Goal: Check status: Check status

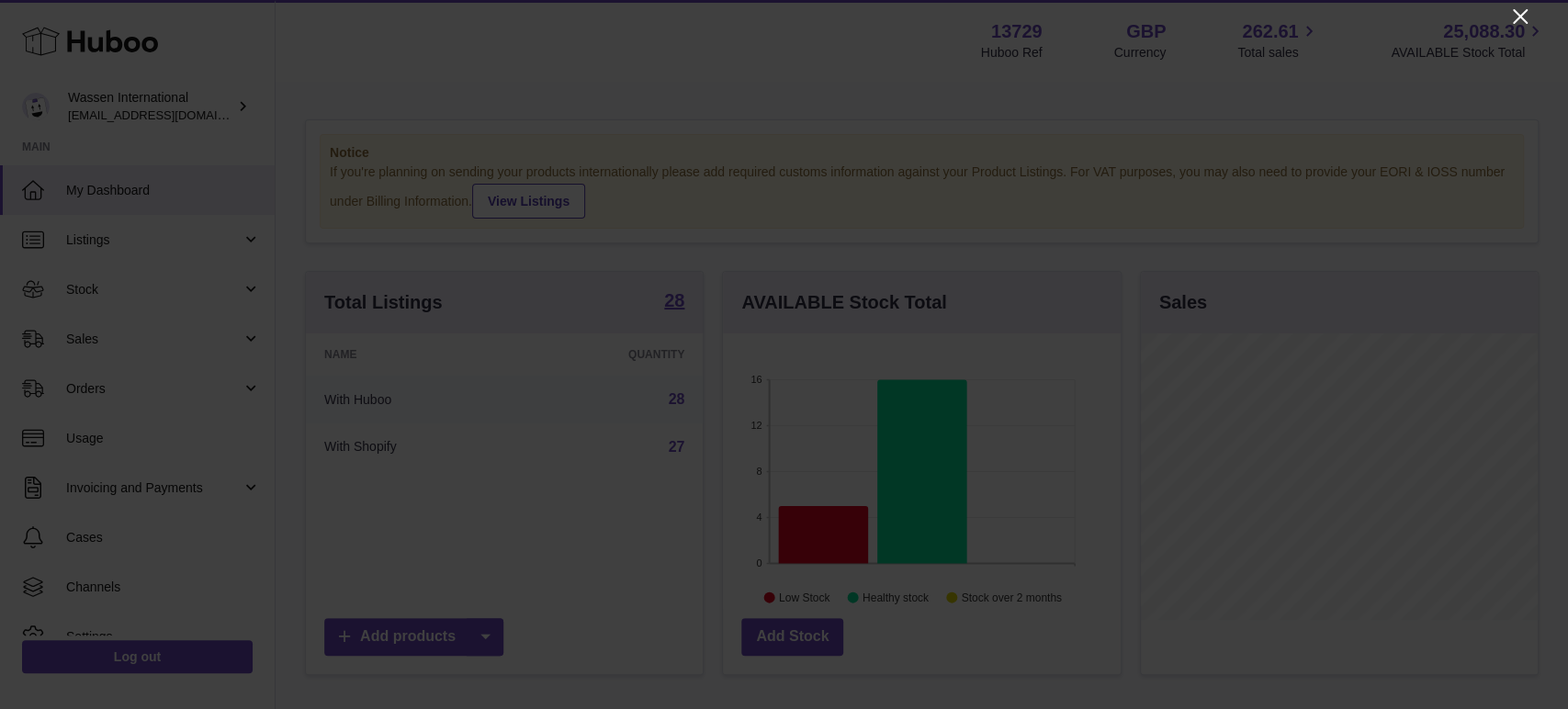
click at [1410, 14] on icon "Close" at bounding box center [1520, 17] width 22 height 22
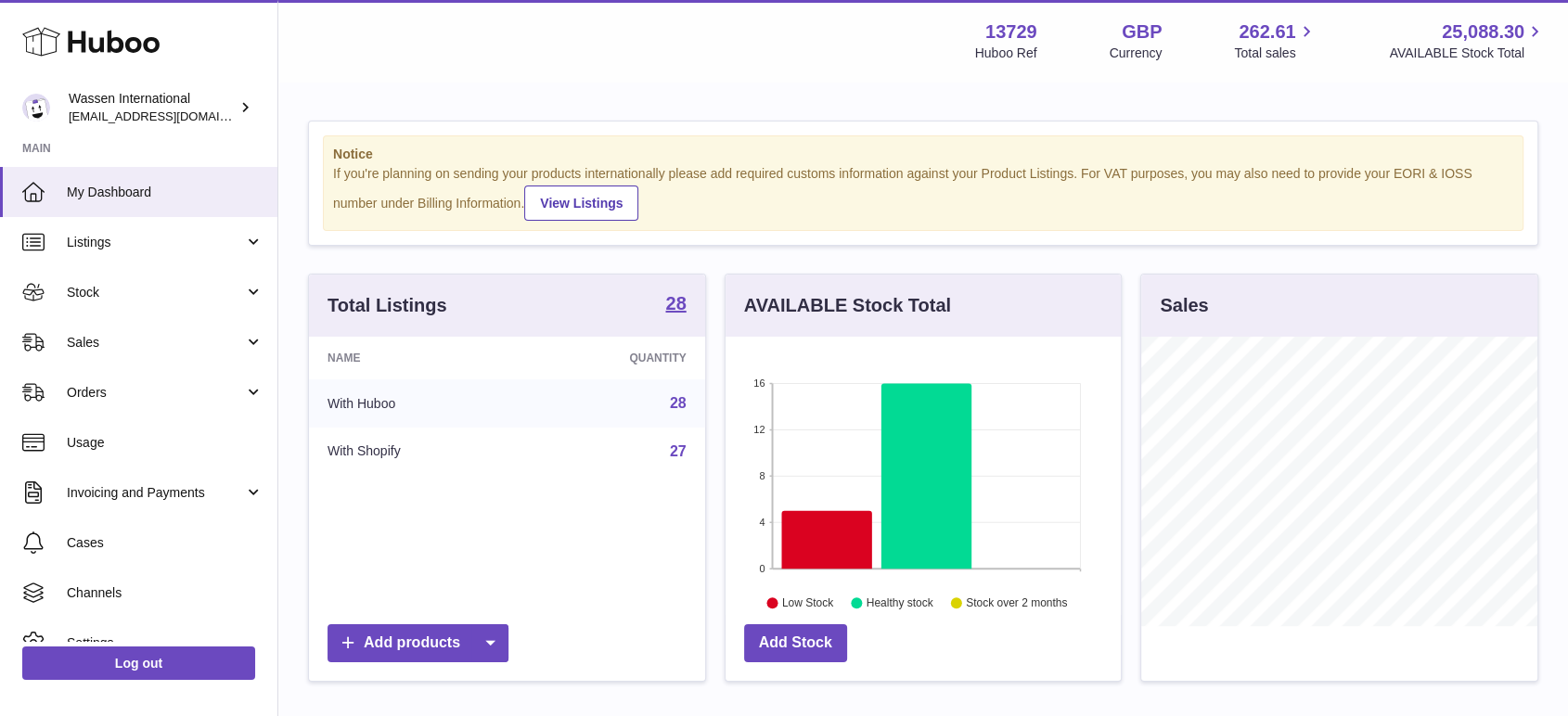
scroll to position [927612, 927446]
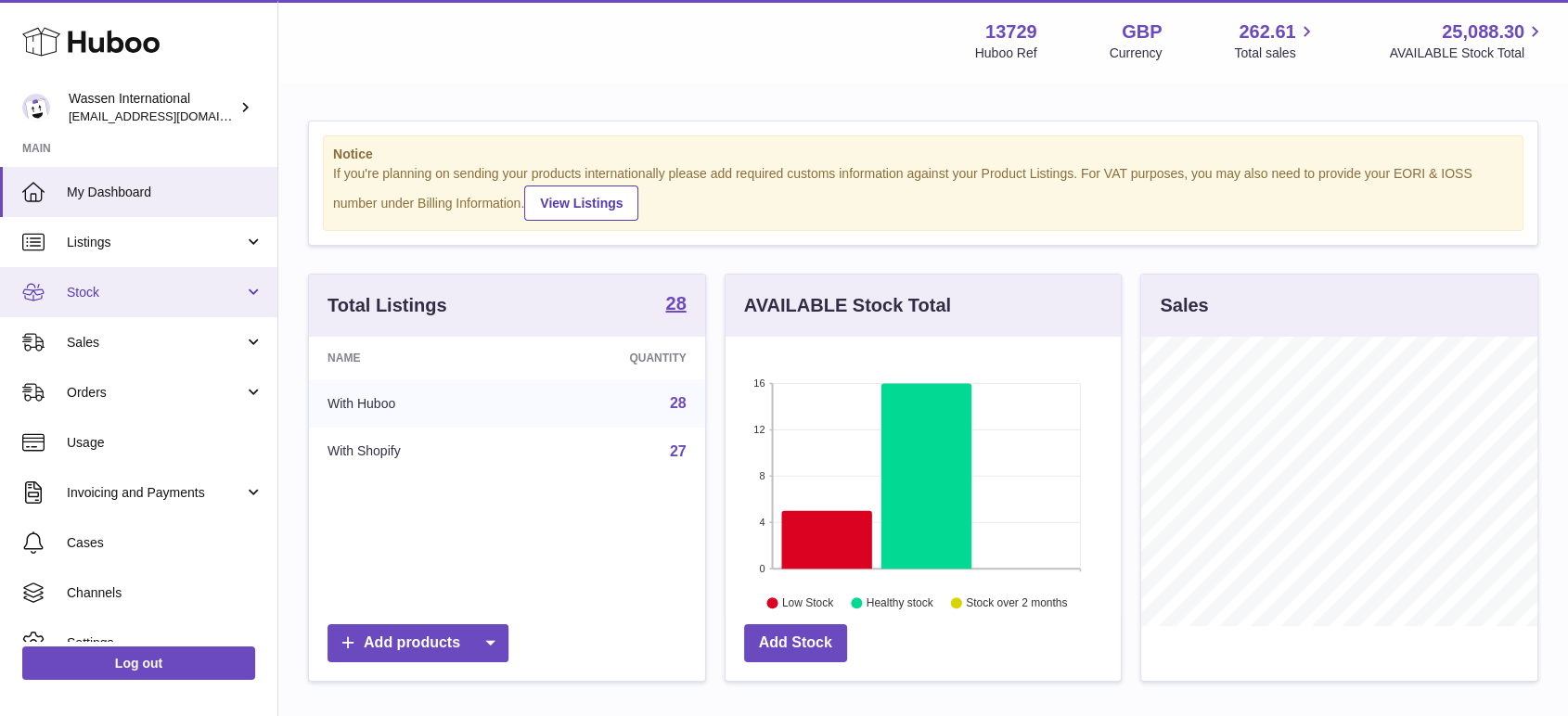
click at [94, 296] on span "Stock" at bounding box center [156, 293] width 178 height 18
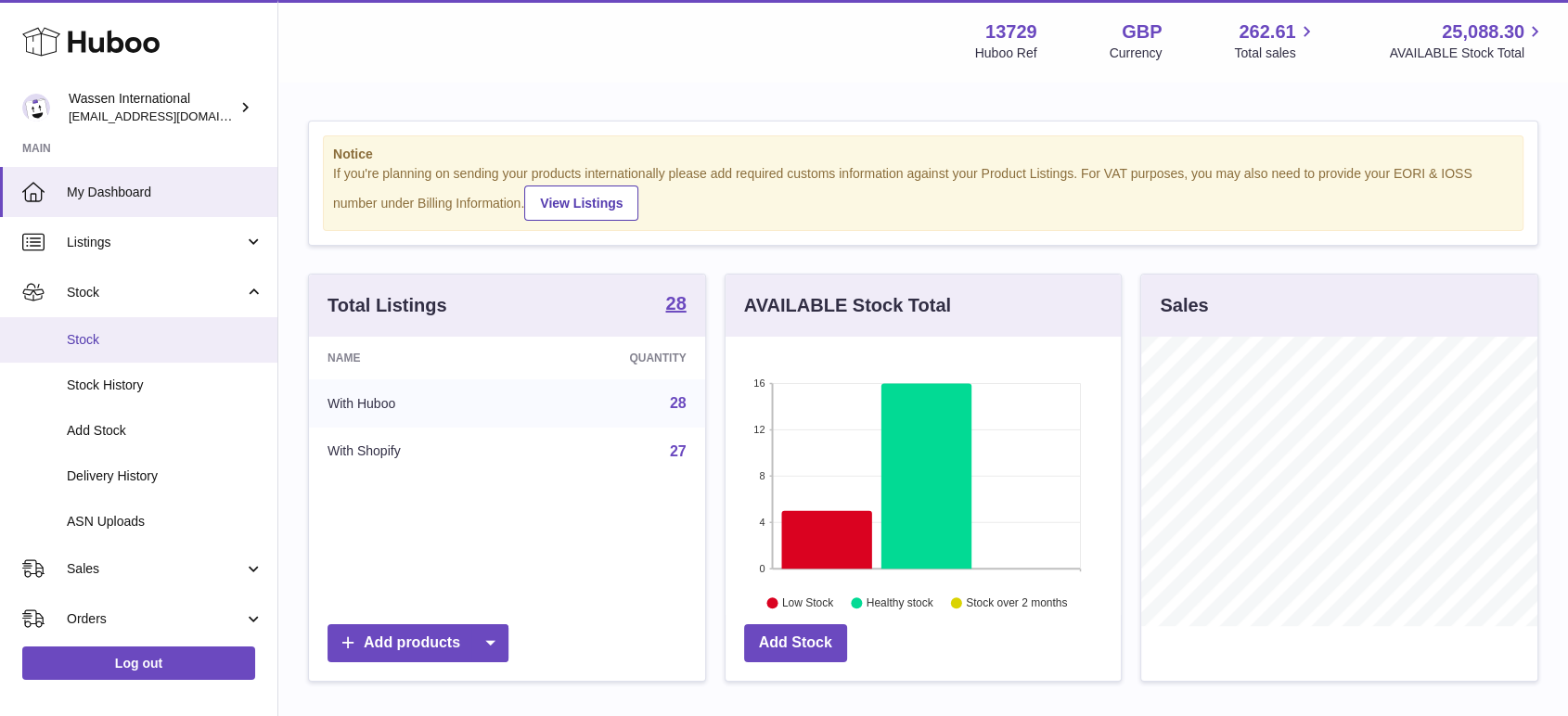
click at [101, 337] on span "Stock" at bounding box center [165, 340] width 196 height 18
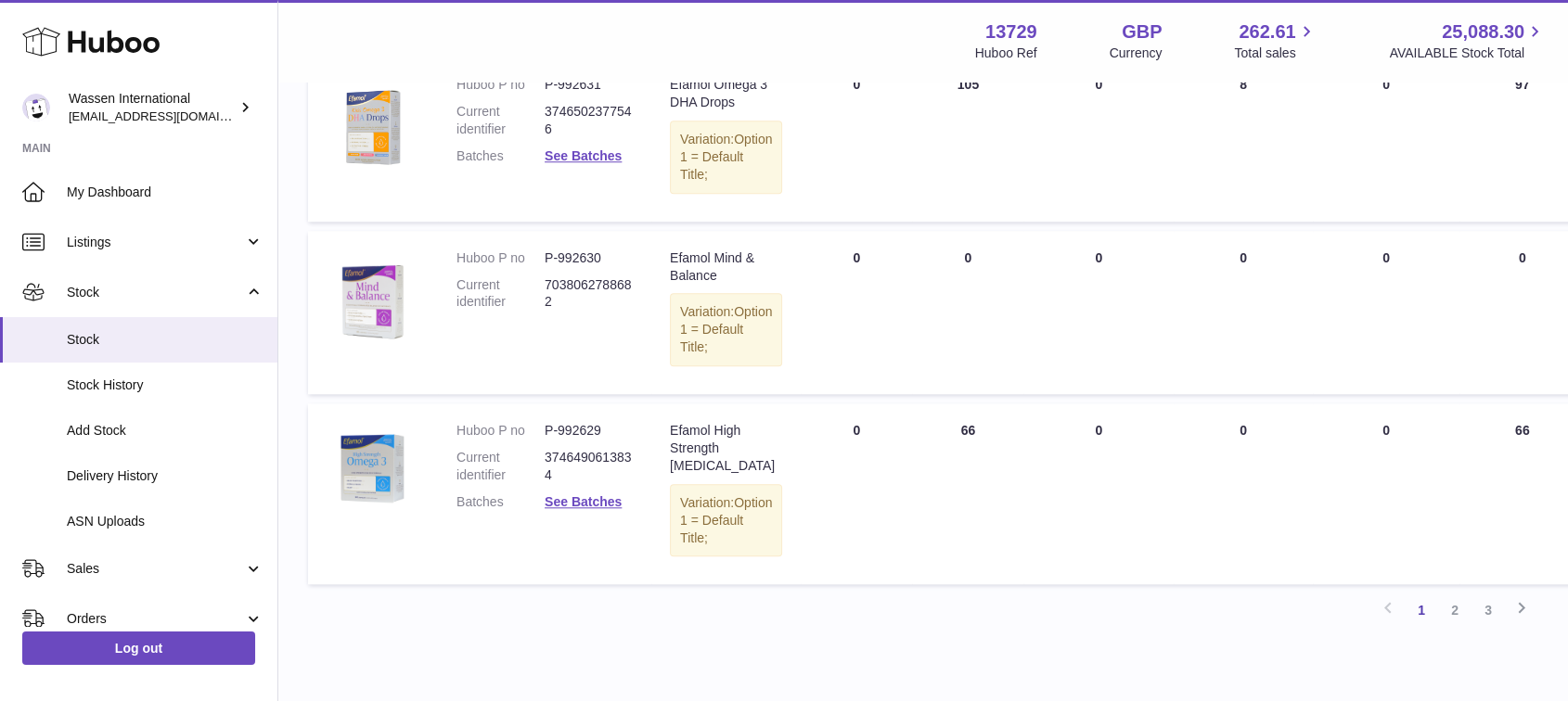
scroll to position [1750, 0]
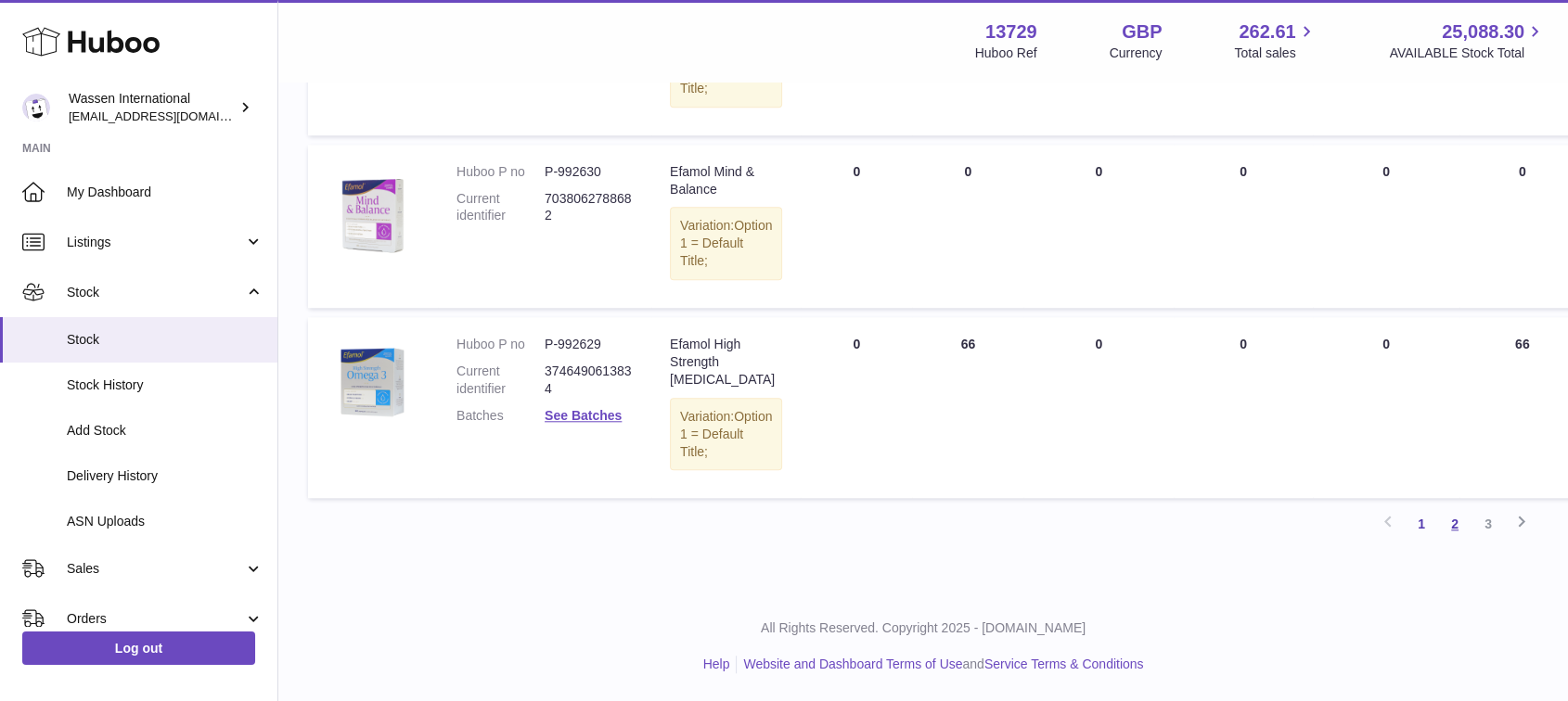
click at [1448, 527] on link "2" at bounding box center [1455, 525] width 34 height 34
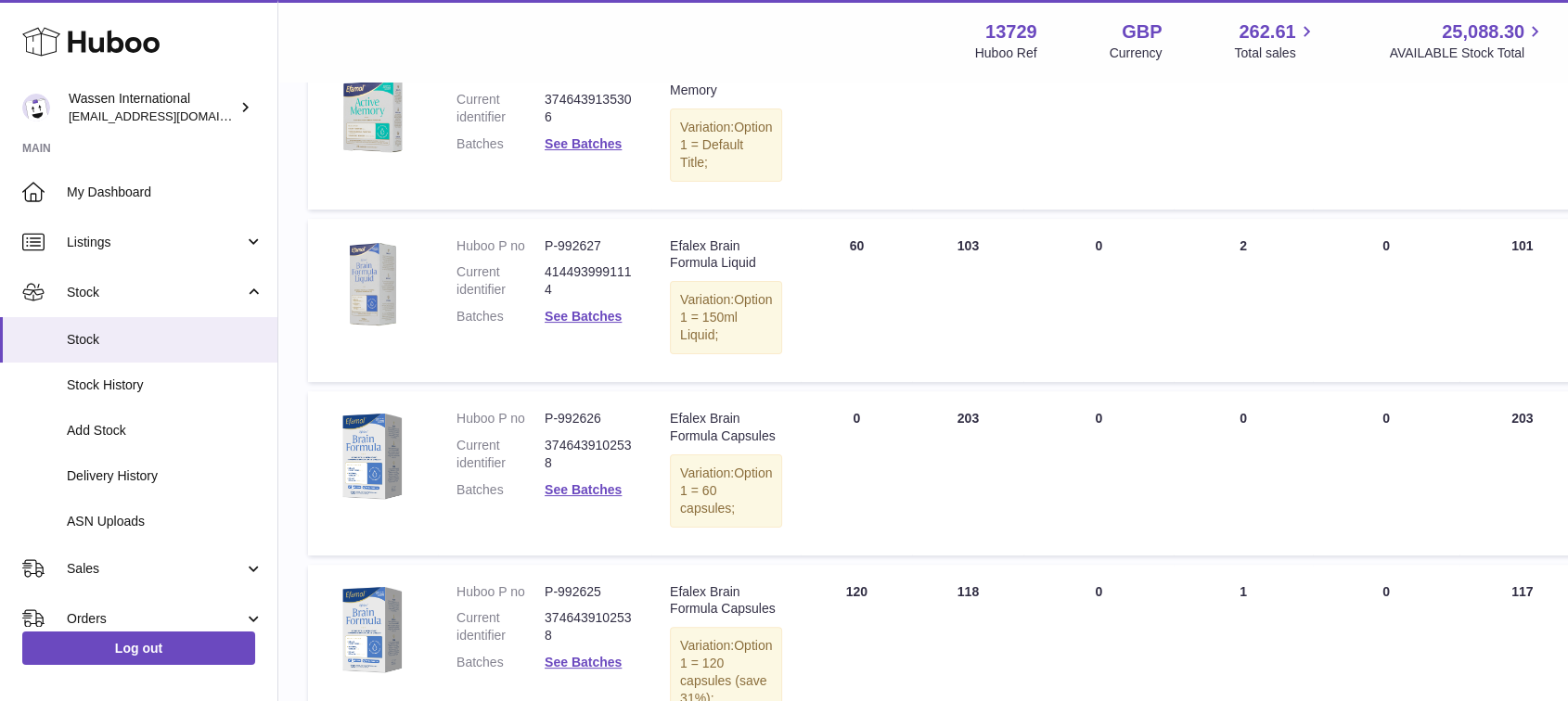
scroll to position [290, 0]
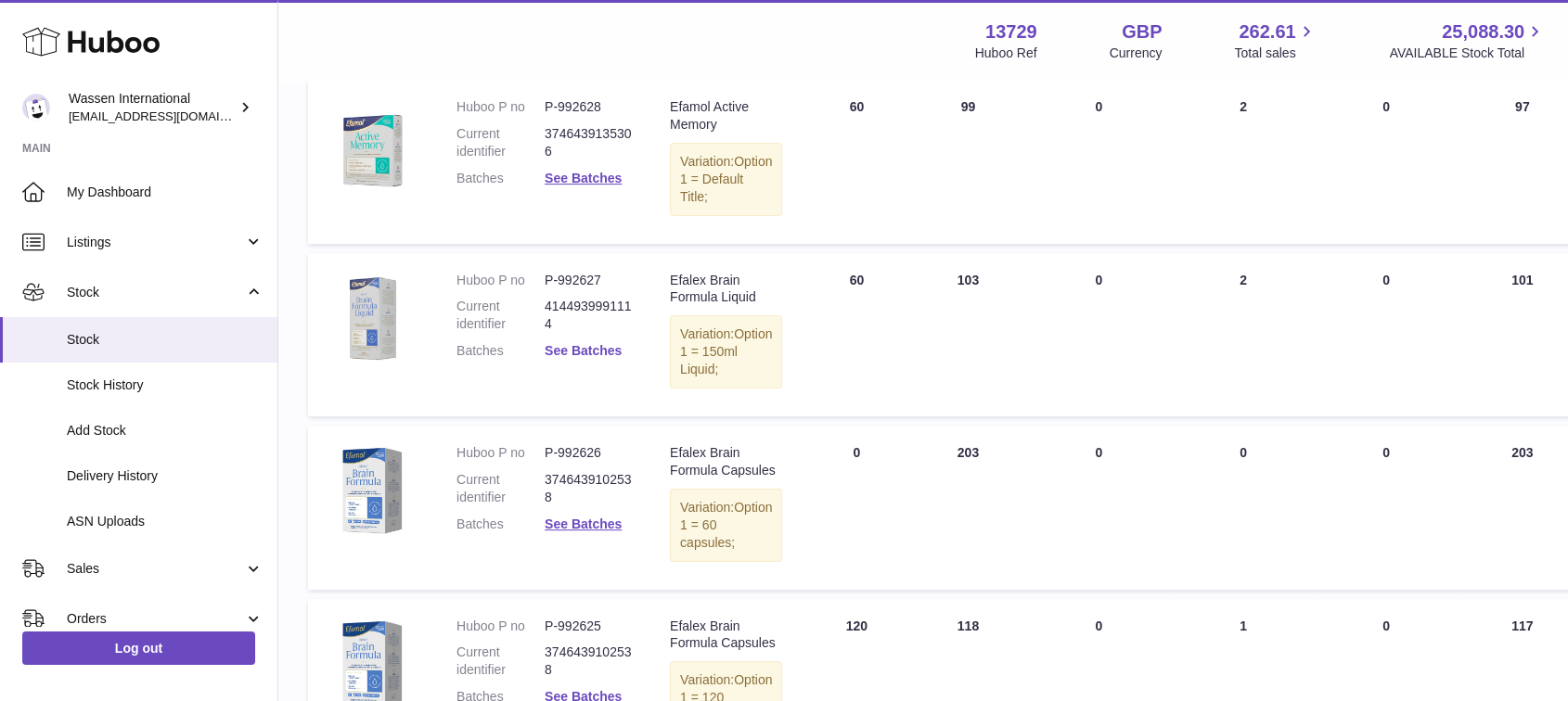
click at [602, 350] on link "See Batches" at bounding box center [583, 350] width 77 height 15
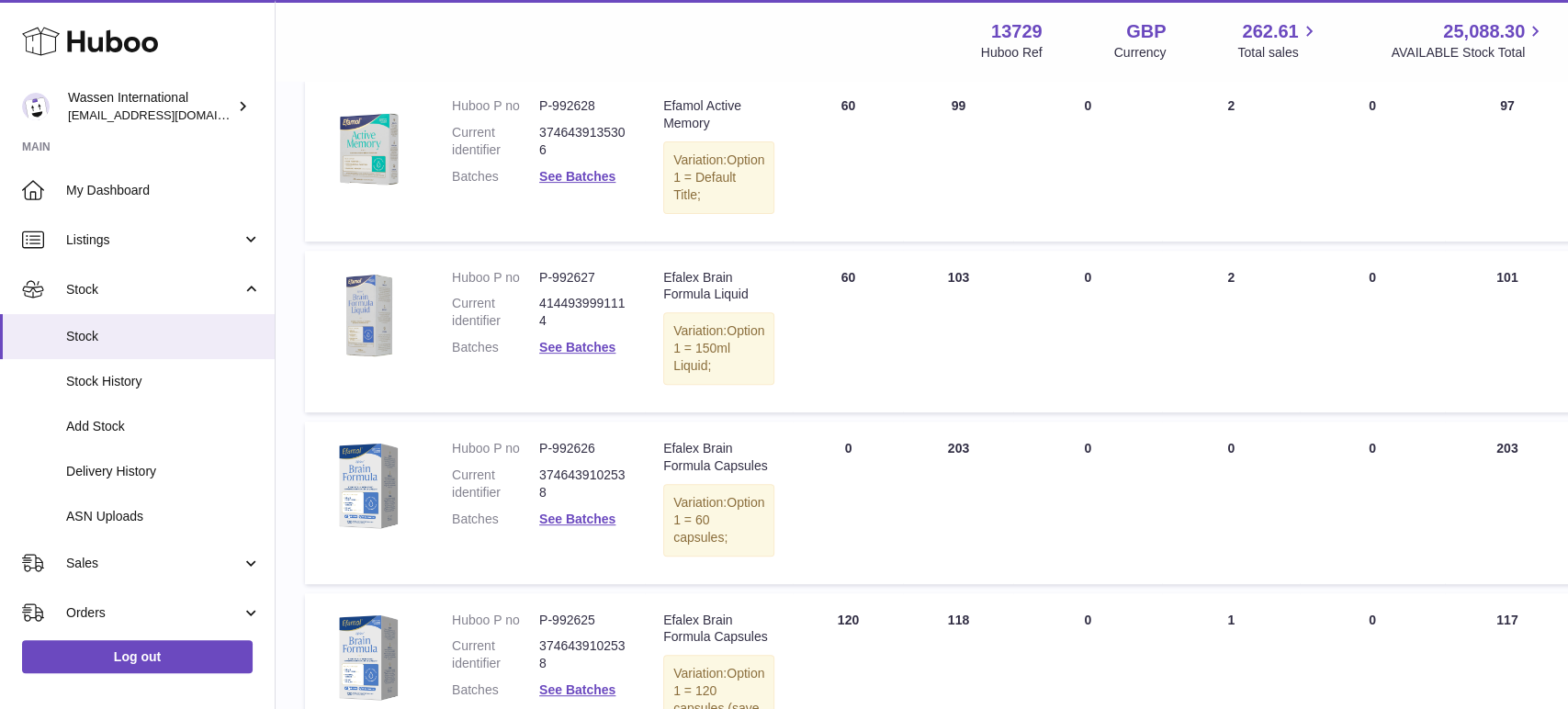
click at [1338, 512] on div at bounding box center [784, 354] width 1568 height 709
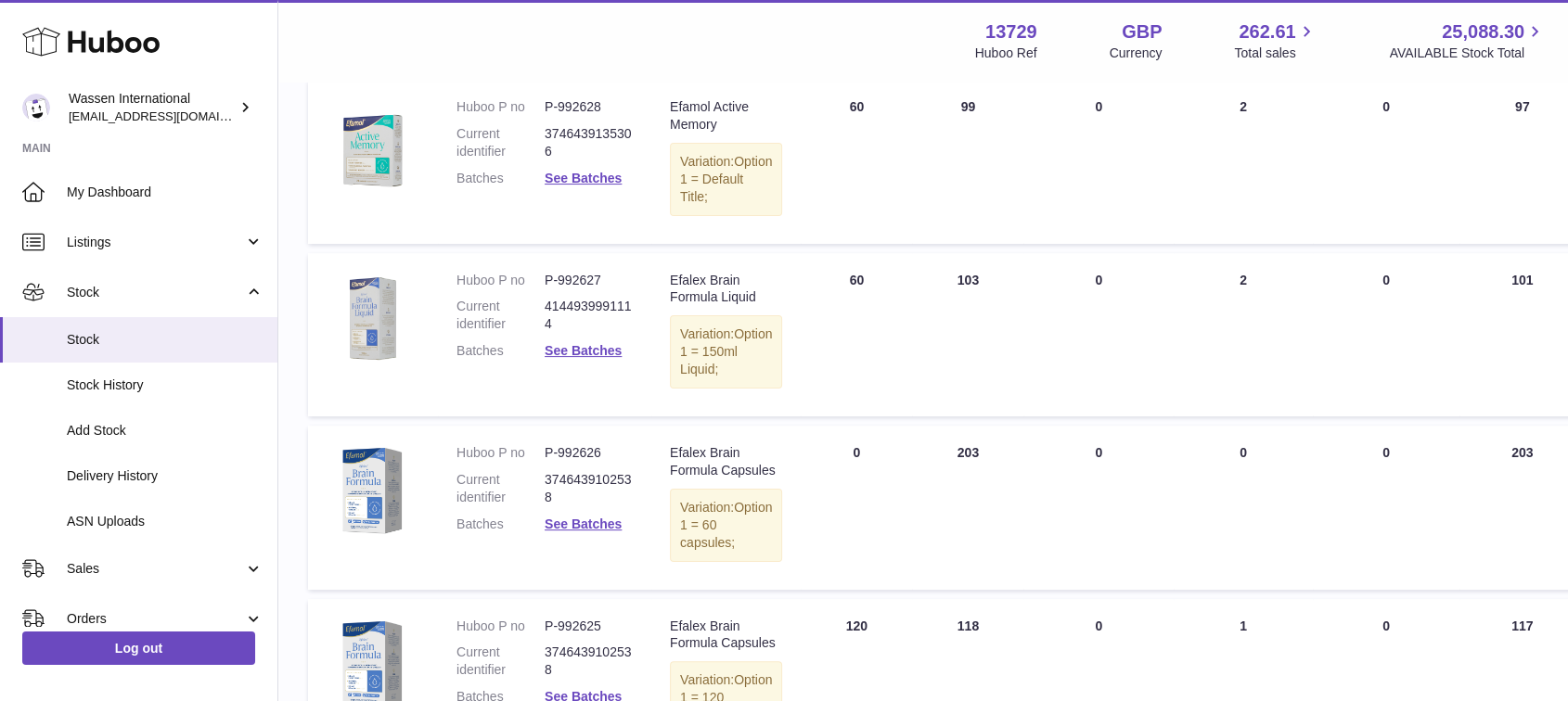
click at [590, 358] on dd "See Batches" at bounding box center [588, 351] width 88 height 18
click at [589, 347] on link "See Batches" at bounding box center [583, 350] width 77 height 15
drag, startPoint x: 1290, startPoint y: 630, endPoint x: 1279, endPoint y: 630, distance: 11.0
click at [1289, 630] on div "× Batches Batch number Best before date On Hand [PERSON_NAME] recalled 24024 [D…" at bounding box center [784, 350] width 1568 height 701
